Goal: Use online tool/utility: Utilize a website feature to perform a specific function

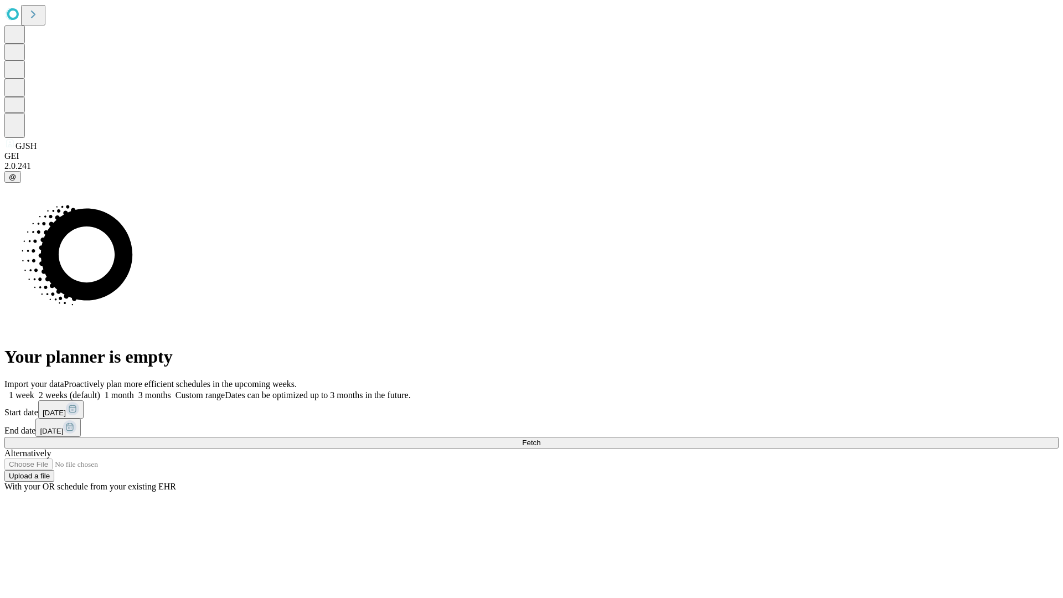
click at [541, 439] on span "Fetch" at bounding box center [531, 443] width 18 height 8
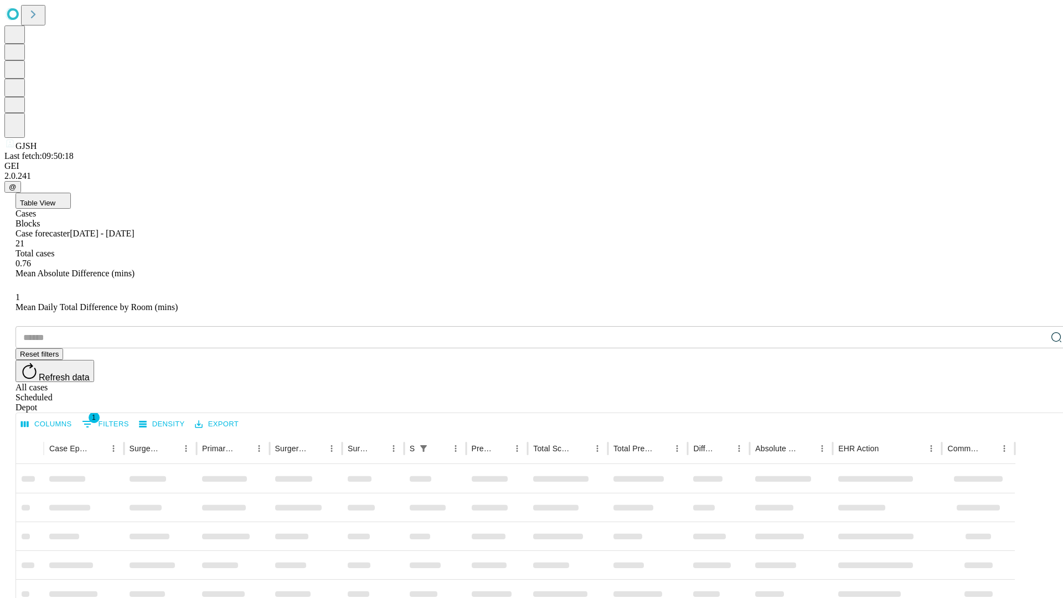
click at [55, 199] on span "Table View" at bounding box center [37, 203] width 35 height 8
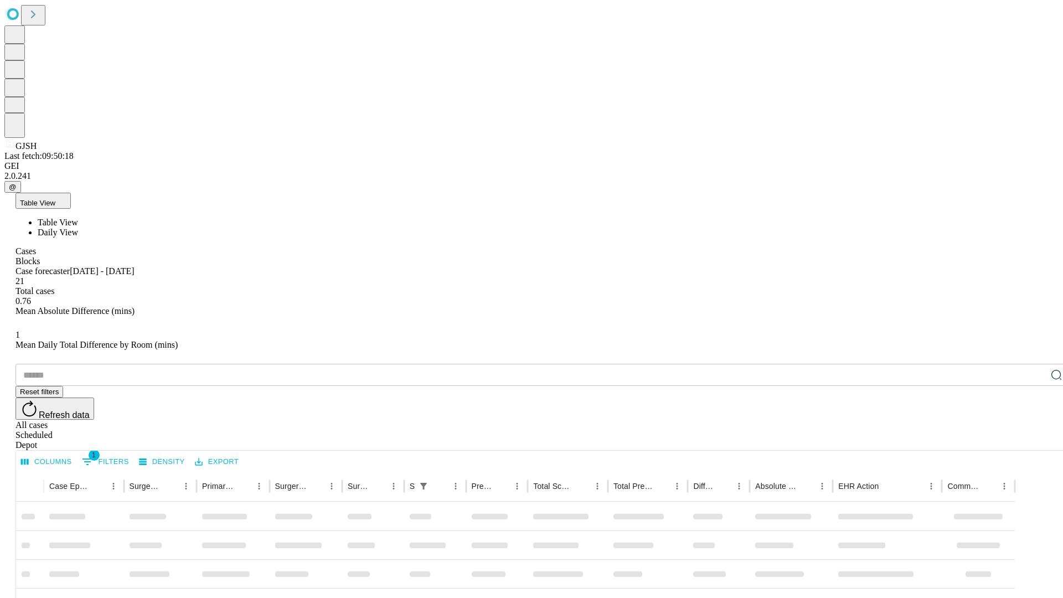
click at [78, 228] on span "Daily View" at bounding box center [58, 232] width 40 height 9
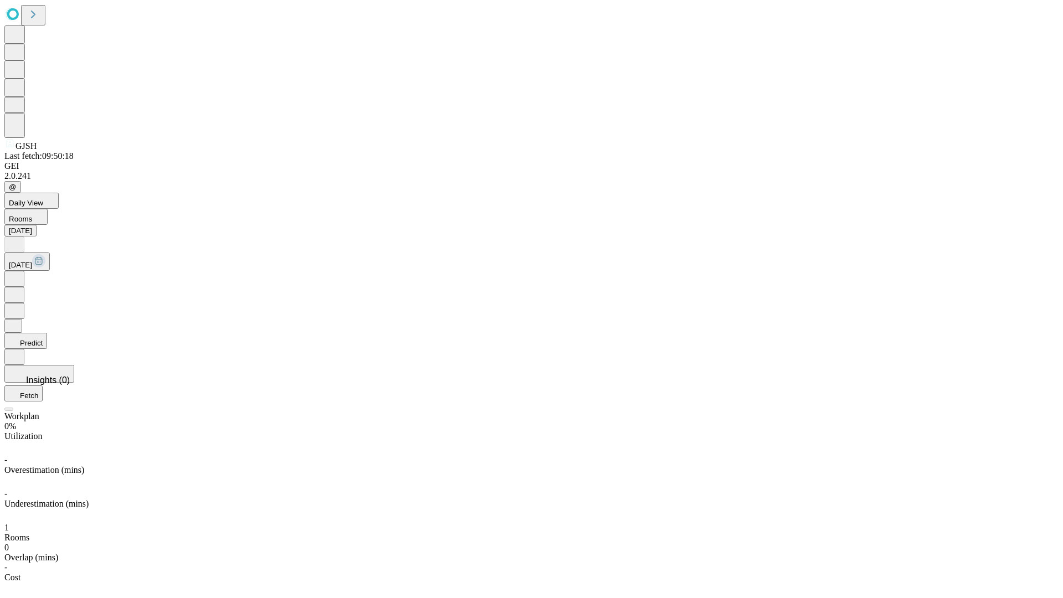
click at [47, 333] on button "Predict" at bounding box center [25, 341] width 43 height 16
